Goal: Transaction & Acquisition: Purchase product/service

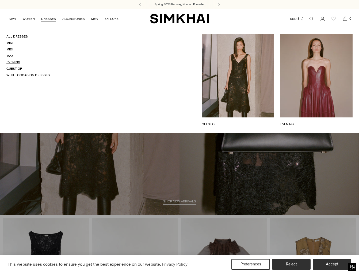
click at [13, 62] on link "Evening" at bounding box center [13, 62] width 14 height 4
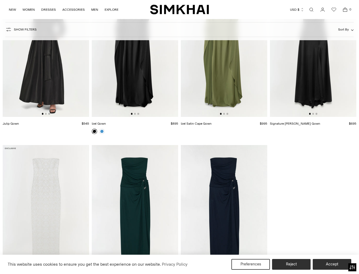
scroll to position [1386, 0]
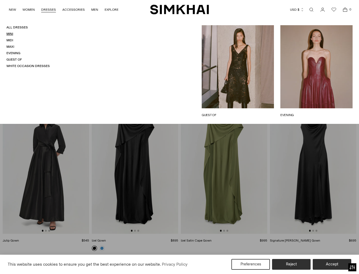
click at [11, 33] on link "Mini" at bounding box center [9, 34] width 7 height 4
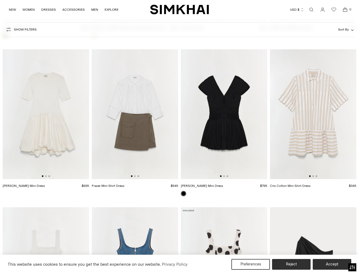
scroll to position [1573, 0]
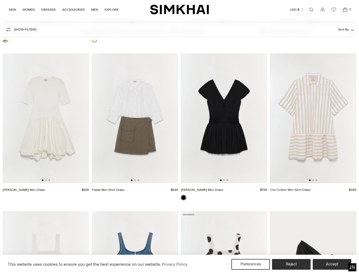
click at [312, 9] on link "Open search modal" at bounding box center [311, 9] width 11 height 11
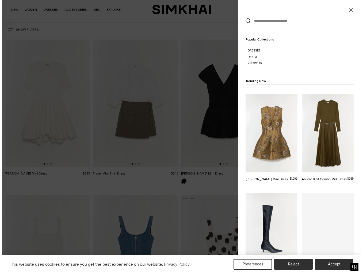
scroll to position [0, 0]
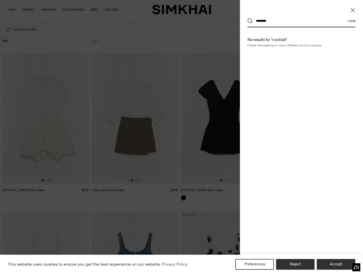
type input "********"
click at [248, 18] on button "Search" at bounding box center [250, 20] width 5 height 5
